Goal: Information Seeking & Learning: Find specific page/section

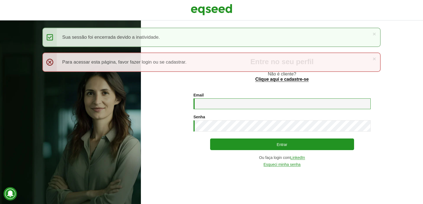
click at [229, 107] on input "Email *" at bounding box center [282, 104] width 177 height 11
type input "**********"
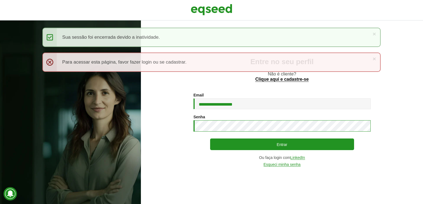
click at [210, 139] on button "Entrar" at bounding box center [282, 145] width 144 height 12
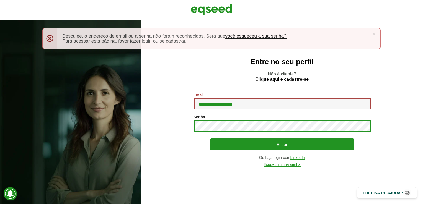
click at [210, 139] on button "Entrar" at bounding box center [282, 145] width 144 height 12
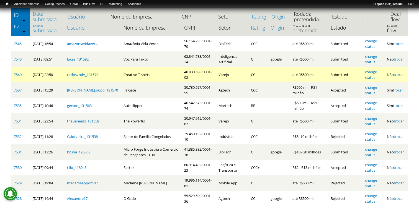
scroll to position [28, 0]
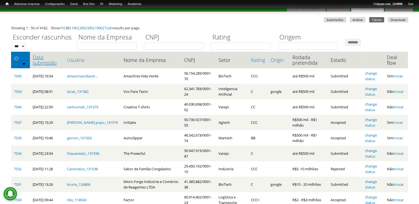
click at [44, 65] on link "Data submissão" at bounding box center [47, 60] width 29 height 11
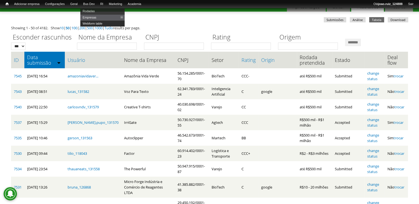
click at [103, 24] on link "Webform table" at bounding box center [102, 23] width 44 height 6
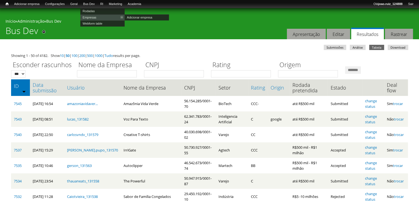
click at [96, 16] on link "Empresas" at bounding box center [102, 17] width 44 height 6
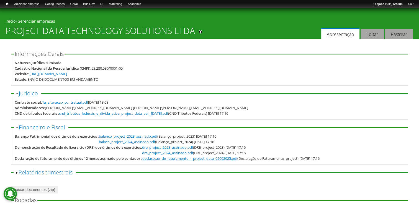
click at [215, 161] on div "declaracao_de_faturamento_-_project_data_02092025.pdf (Declaração de Faturament…" at bounding box center [230, 159] width 177 height 6
click at [219, 160] on link "declaracao_de_faturamento_-_project_data_02092025.pdf" at bounding box center [189, 158] width 95 height 5
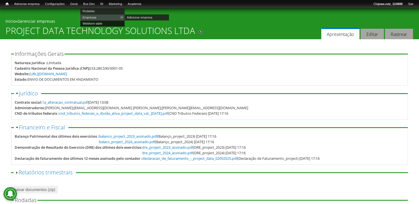
click at [96, 22] on link "Webform table" at bounding box center [102, 23] width 44 height 6
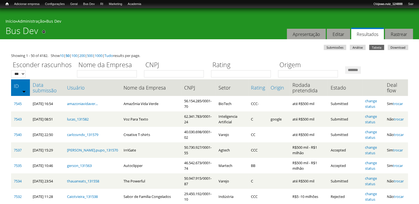
click at [88, 70] on div "Nome da Empresa" at bounding box center [110, 67] width 67 height 19
click at [88, 74] on input "Nome da Empresa" at bounding box center [107, 73] width 60 height 7
type input "*******"
click at [361, 68] on input "*******" at bounding box center [353, 69] width 16 height 7
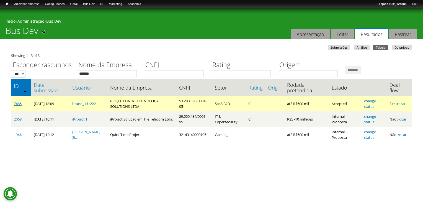
click at [16, 106] on link "7485" at bounding box center [18, 103] width 8 height 5
